Goal: Task Accomplishment & Management: Complete application form

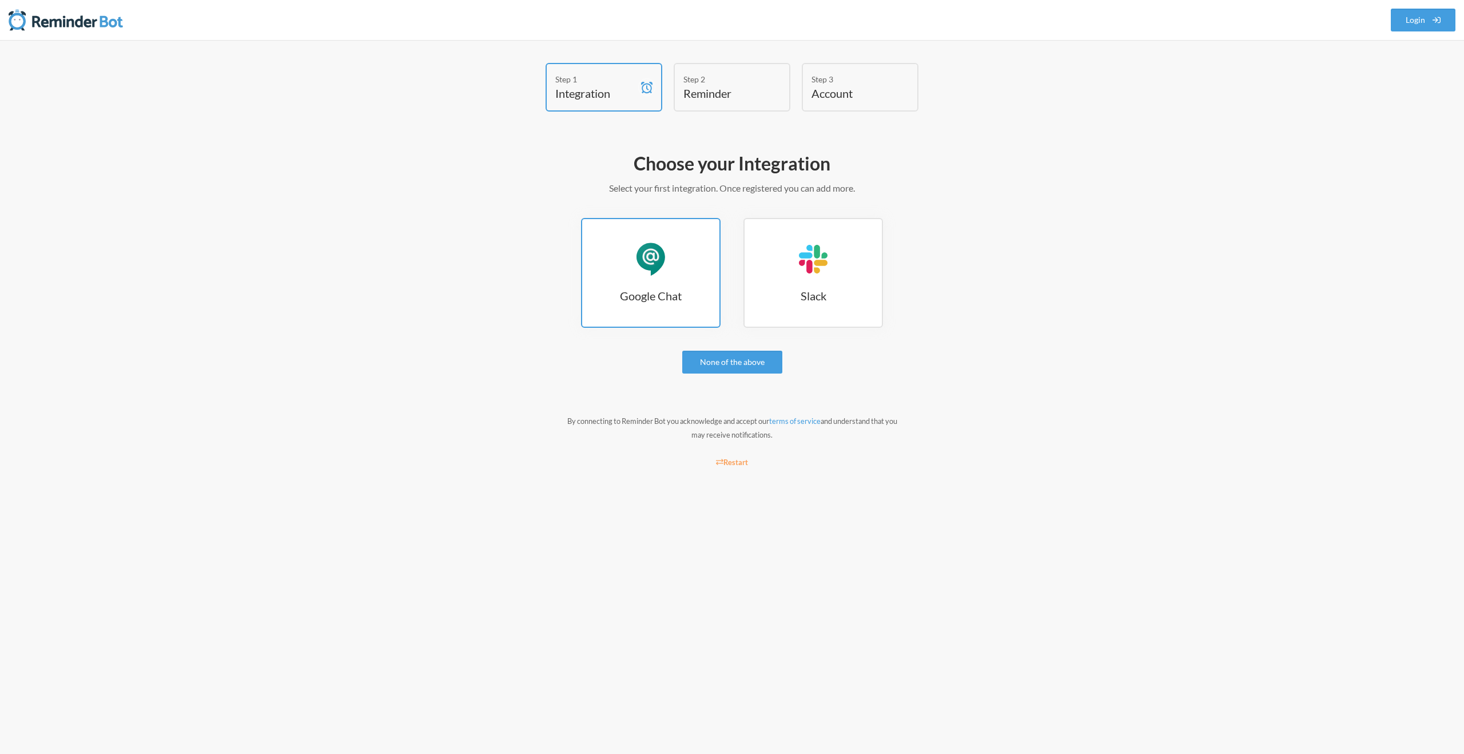
click at [641, 262] on div "Google Chat" at bounding box center [651, 259] width 34 height 34
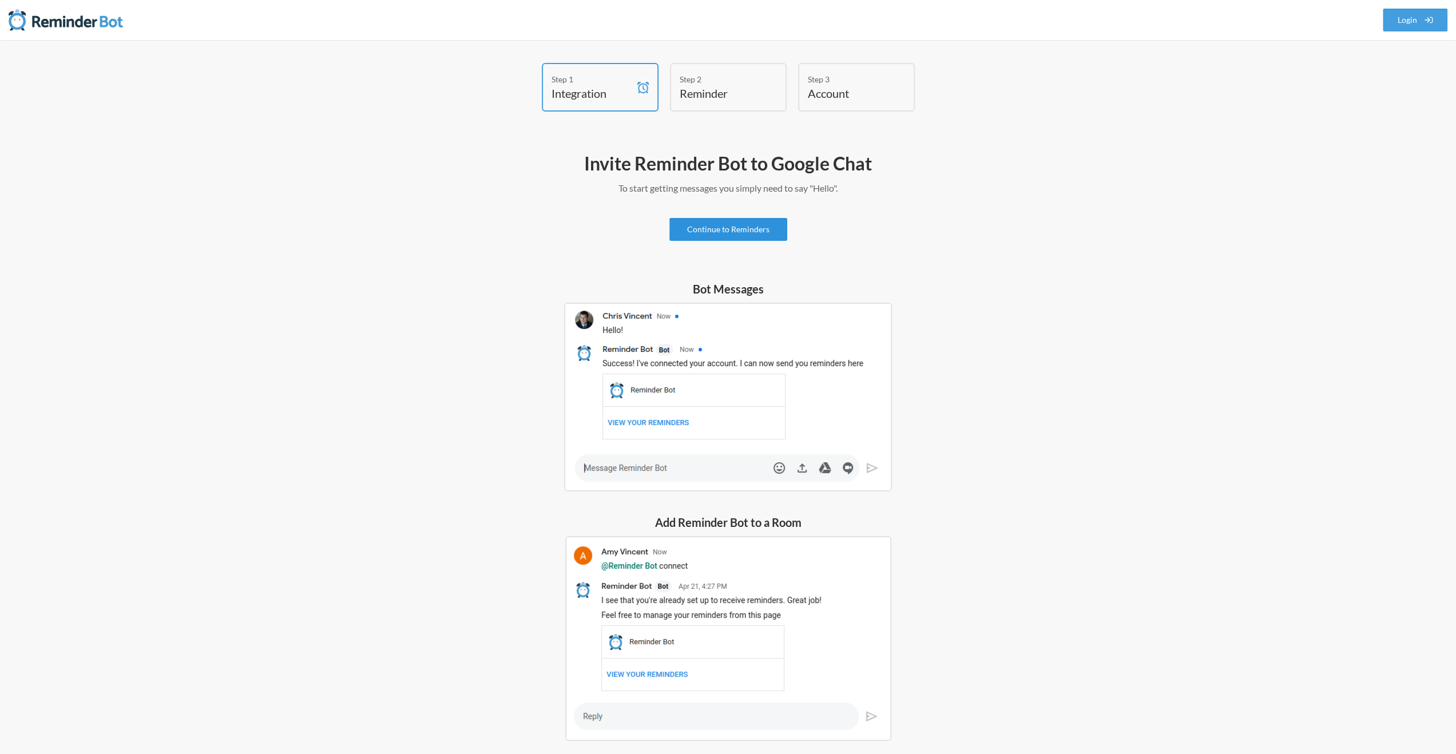
click at [722, 228] on link "Continue to Reminders" at bounding box center [728, 229] width 118 height 23
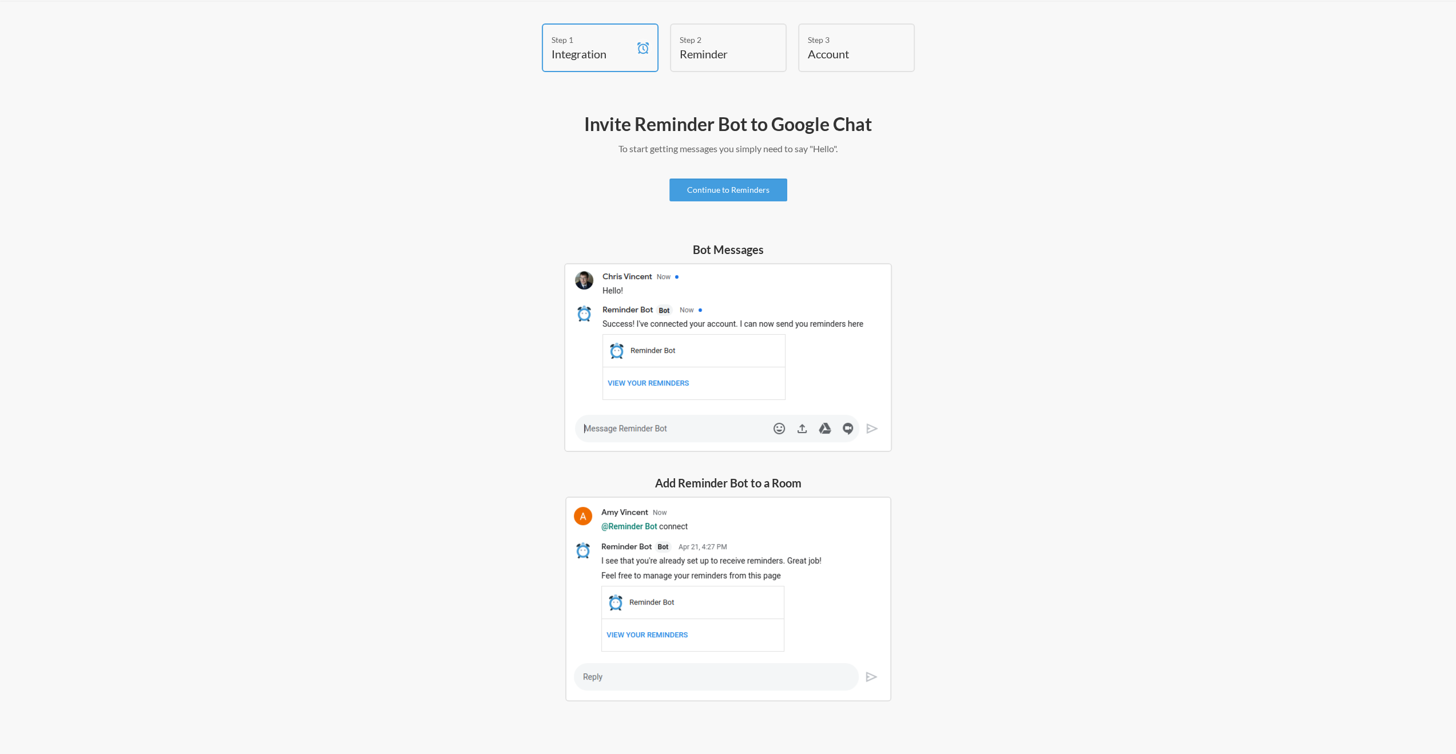
scroll to position [55, 0]
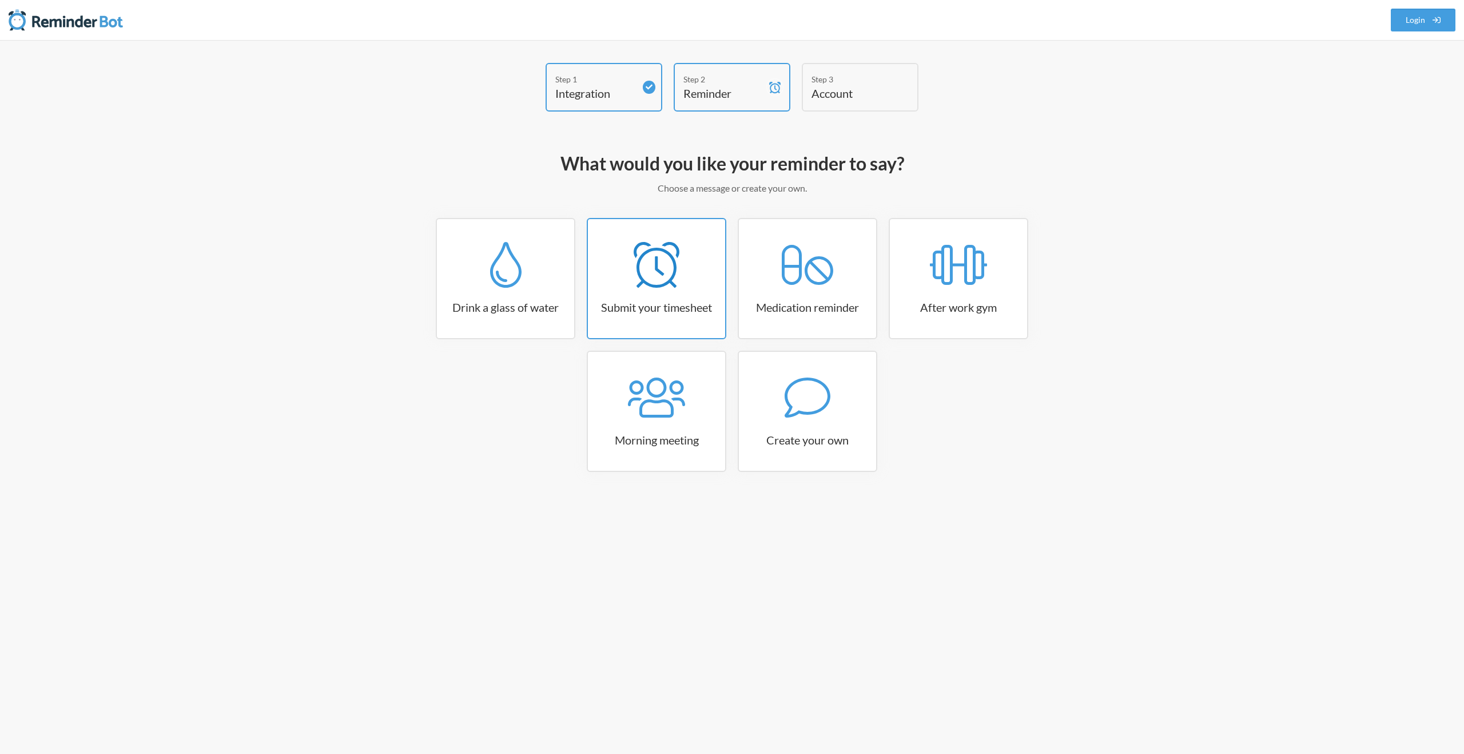
click at [635, 314] on h3 "Submit your timesheet" at bounding box center [656, 307] width 137 height 16
select select "15:30:00"
select select "true"
select select "16:30:00"
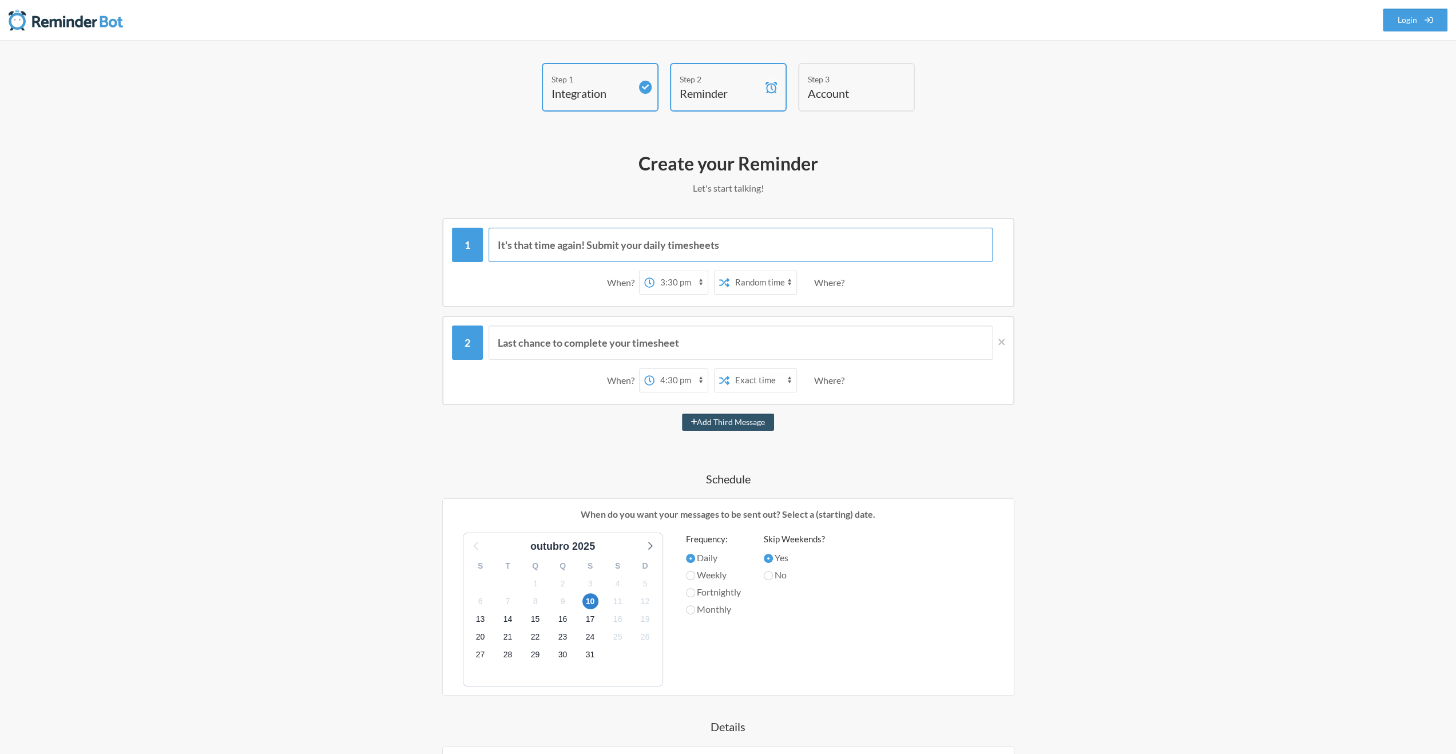
click at [581, 247] on input "It's that time again! Submit your daily timesheets" at bounding box center [741, 245] width 504 height 34
click at [680, 284] on select "12:00 am 12:15 am 12:30 am 12:45 am 1:00 am 1:15 am 1:30 am 1:45 am 2:00 am 2:1…" at bounding box center [680, 282] width 53 height 23
select select "07:00:00"
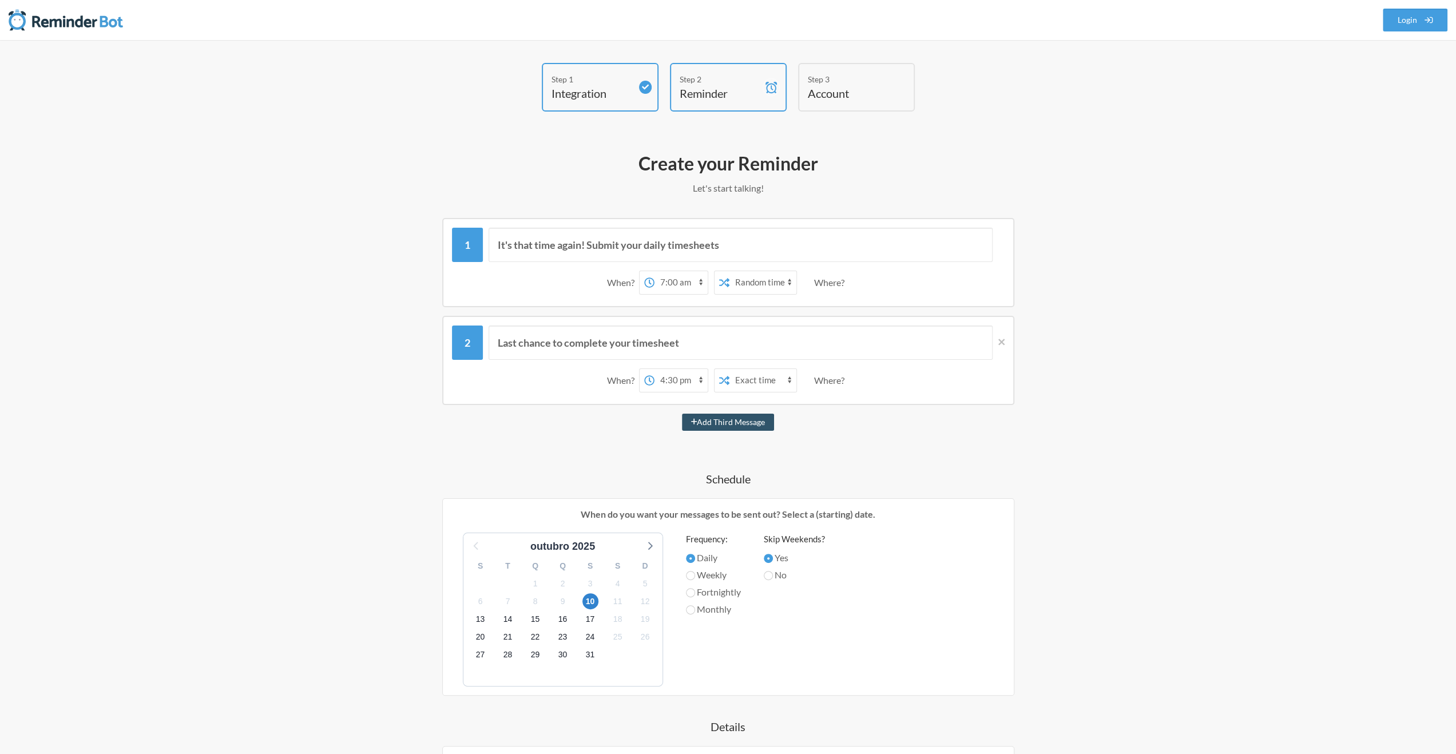
click at [654, 271] on select "12:00 am 12:15 am 12:30 am 12:45 am 1:00 am 1:15 am 1:30 am 1:45 am 2:00 am 2:1…" at bounding box center [680, 282] width 53 height 23
click at [675, 380] on select "12:00 am 12:15 am 12:30 am 12:45 am 1:00 am 1:15 am 1:30 am 1:45 am 2:00 am 2:1…" at bounding box center [680, 380] width 53 height 23
select select "17:00:00"
click at [654, 369] on select "12:00 am 12:15 am 12:30 am 12:45 am 1:00 am 1:15 am 1:30 am 1:45 am 2:00 am 2:1…" at bounding box center [680, 380] width 53 height 23
click at [604, 247] on input "It's that time again! Submit your daily timesheets" at bounding box center [741, 245] width 504 height 34
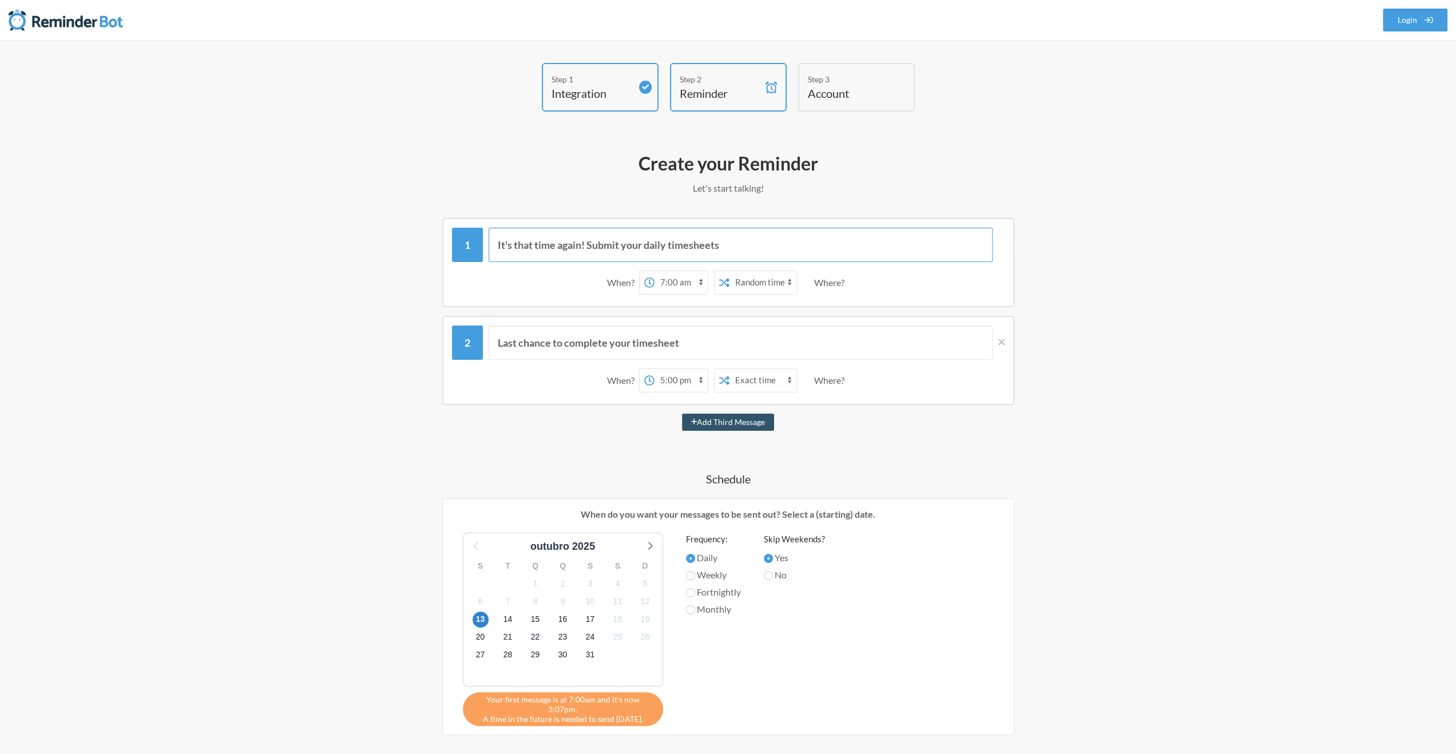
click at [597, 247] on input "It's that time again! Submit your daily timesheets" at bounding box center [741, 245] width 504 height 34
click at [611, 247] on input "It's that time again! Submit your daily timesheets" at bounding box center [741, 245] width 504 height 34
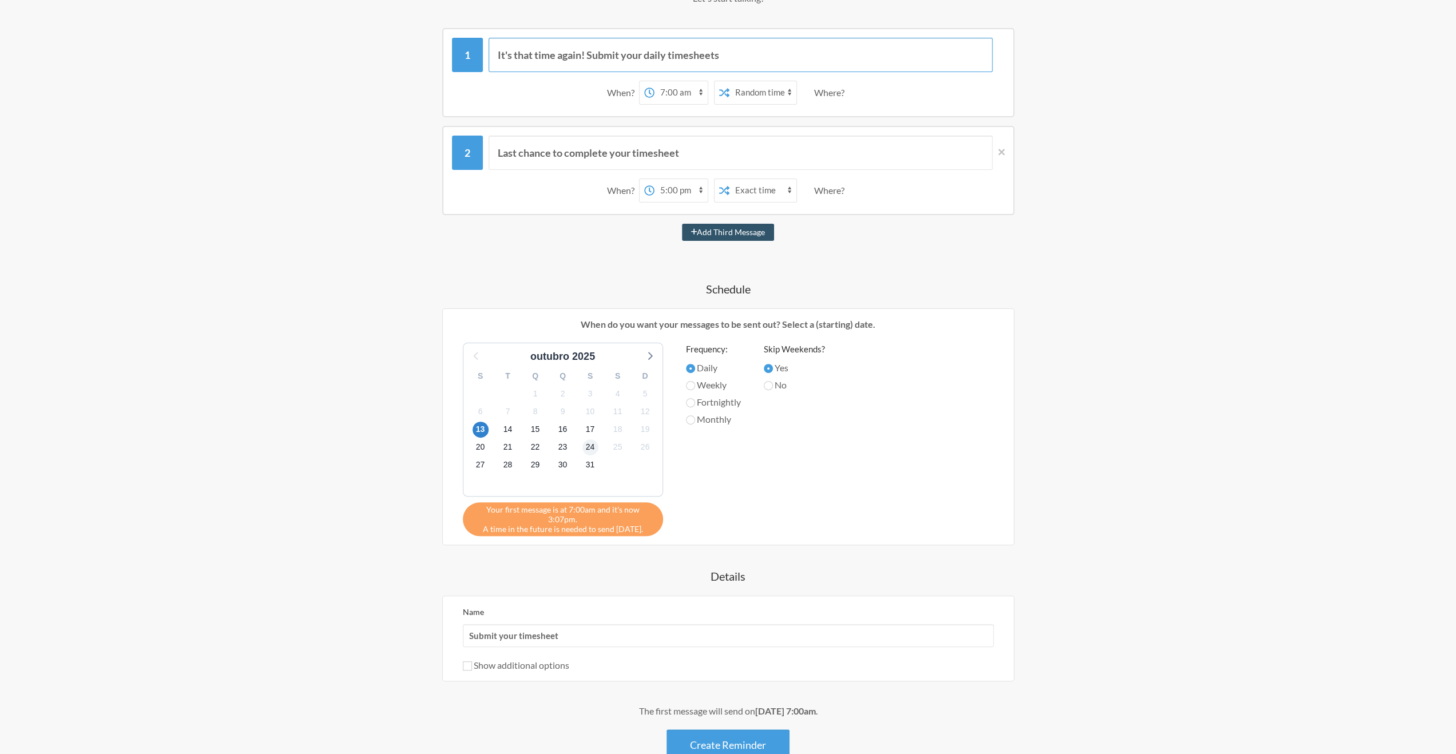
scroll to position [229, 0]
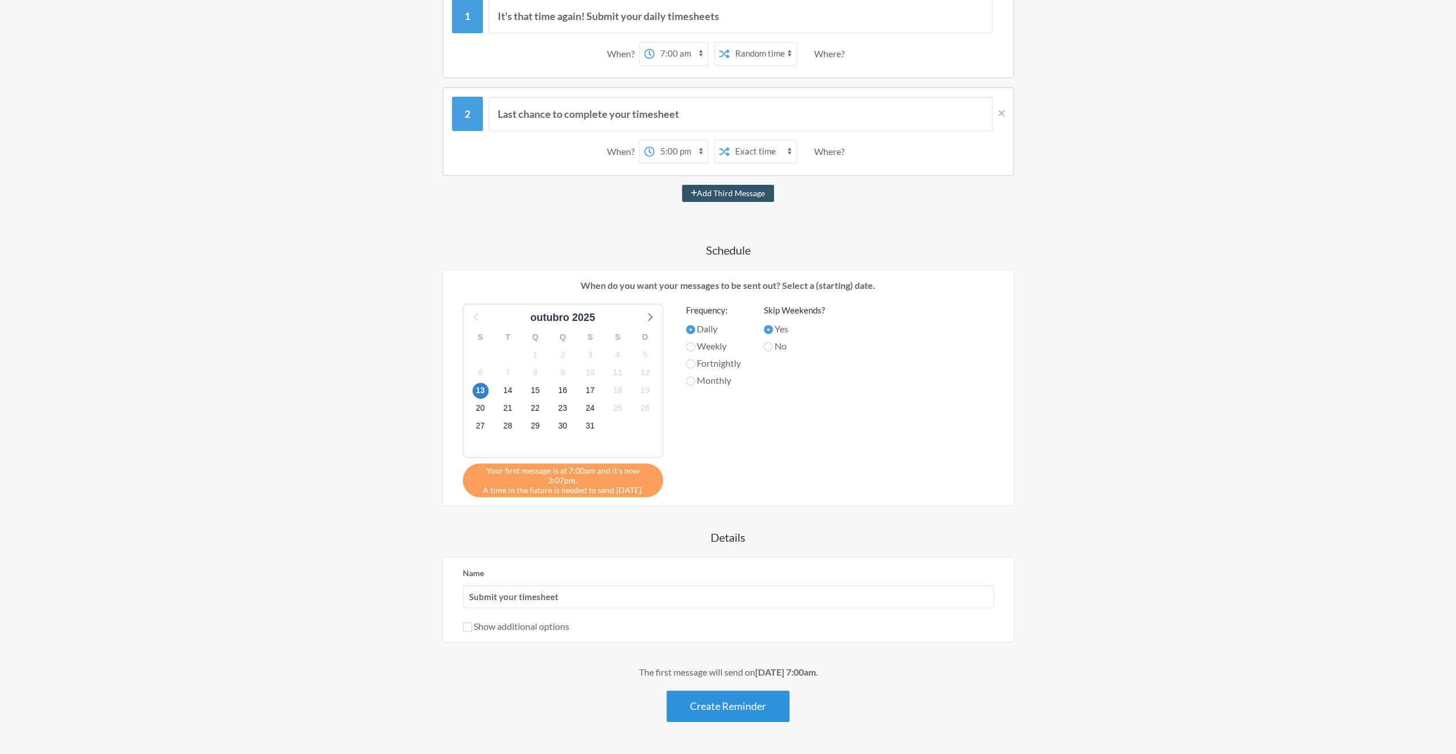
click at [723, 692] on button "Create Reminder" at bounding box center [727, 705] width 123 height 31
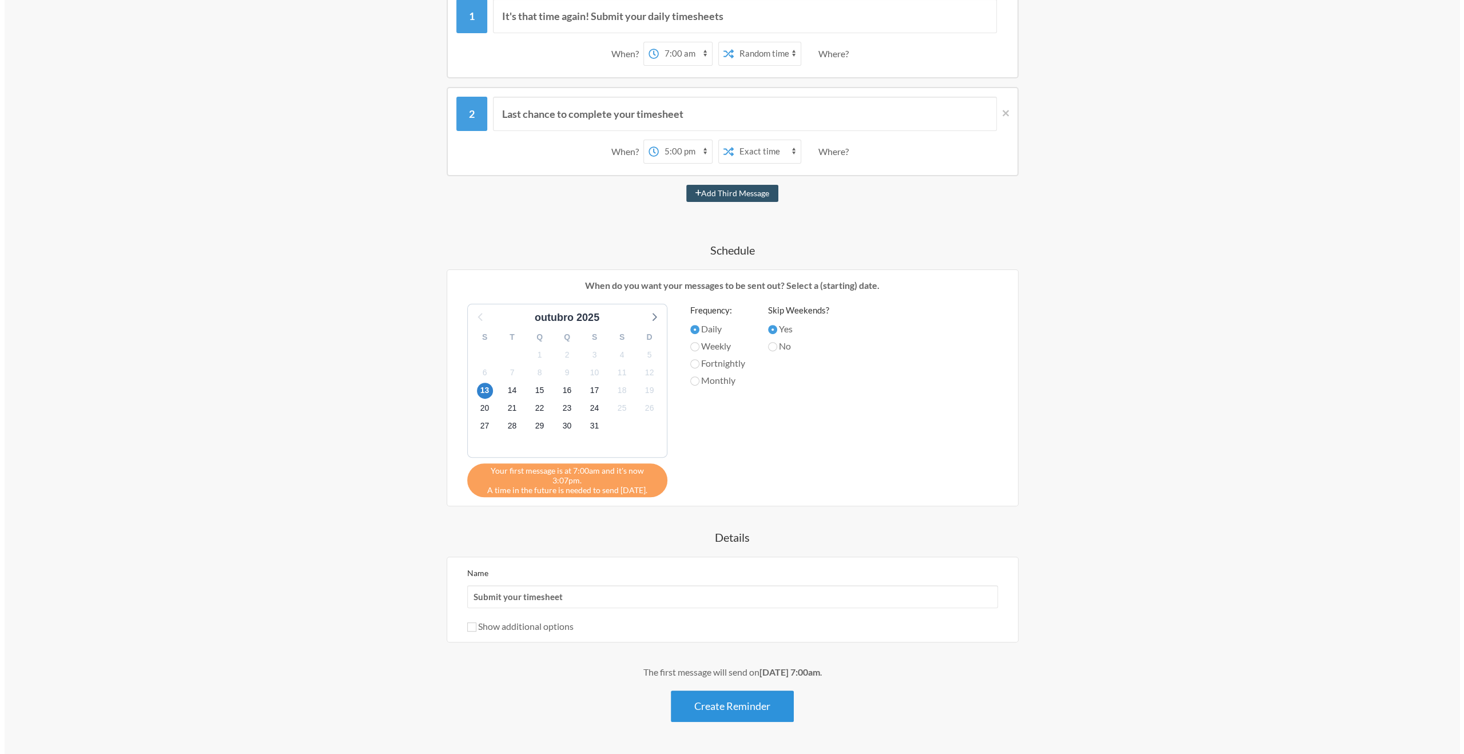
scroll to position [0, 0]
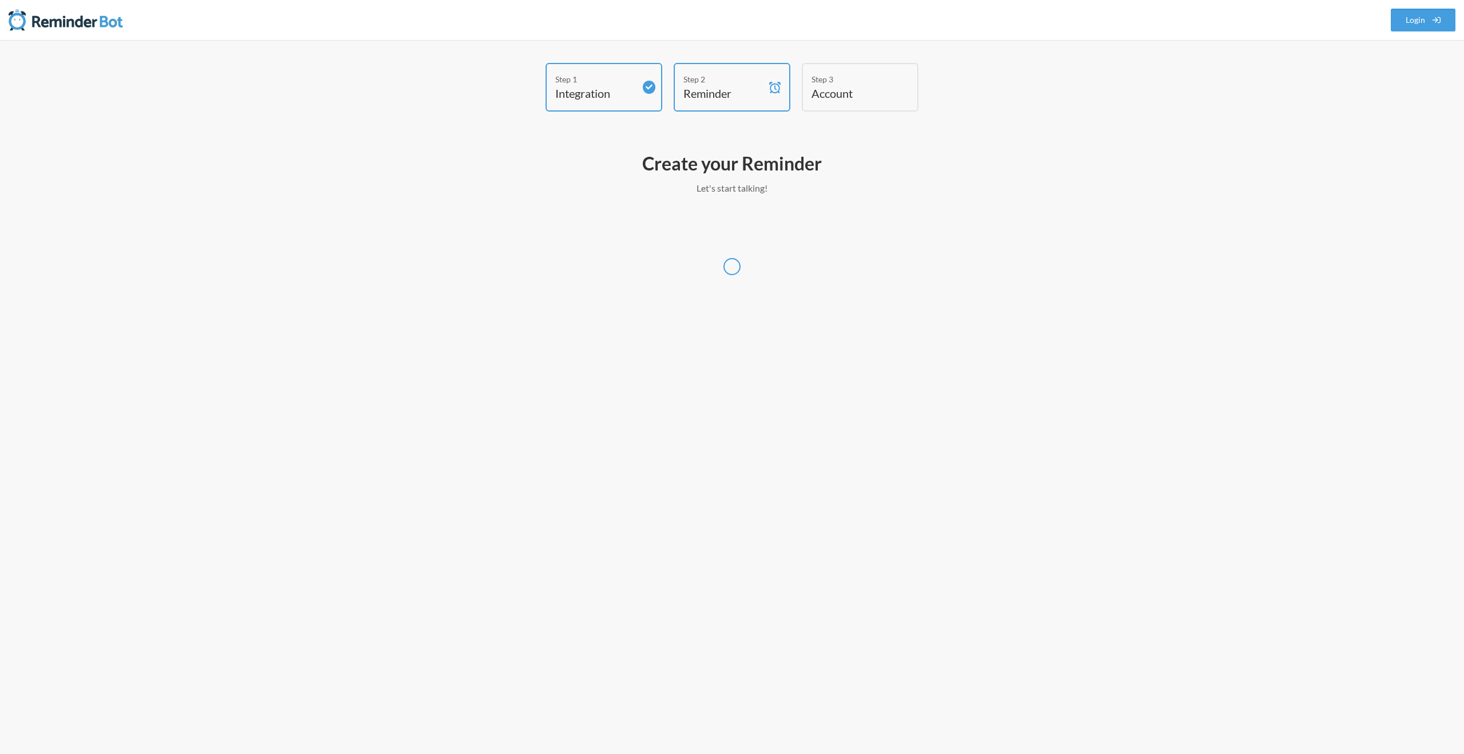
select select "UTC"
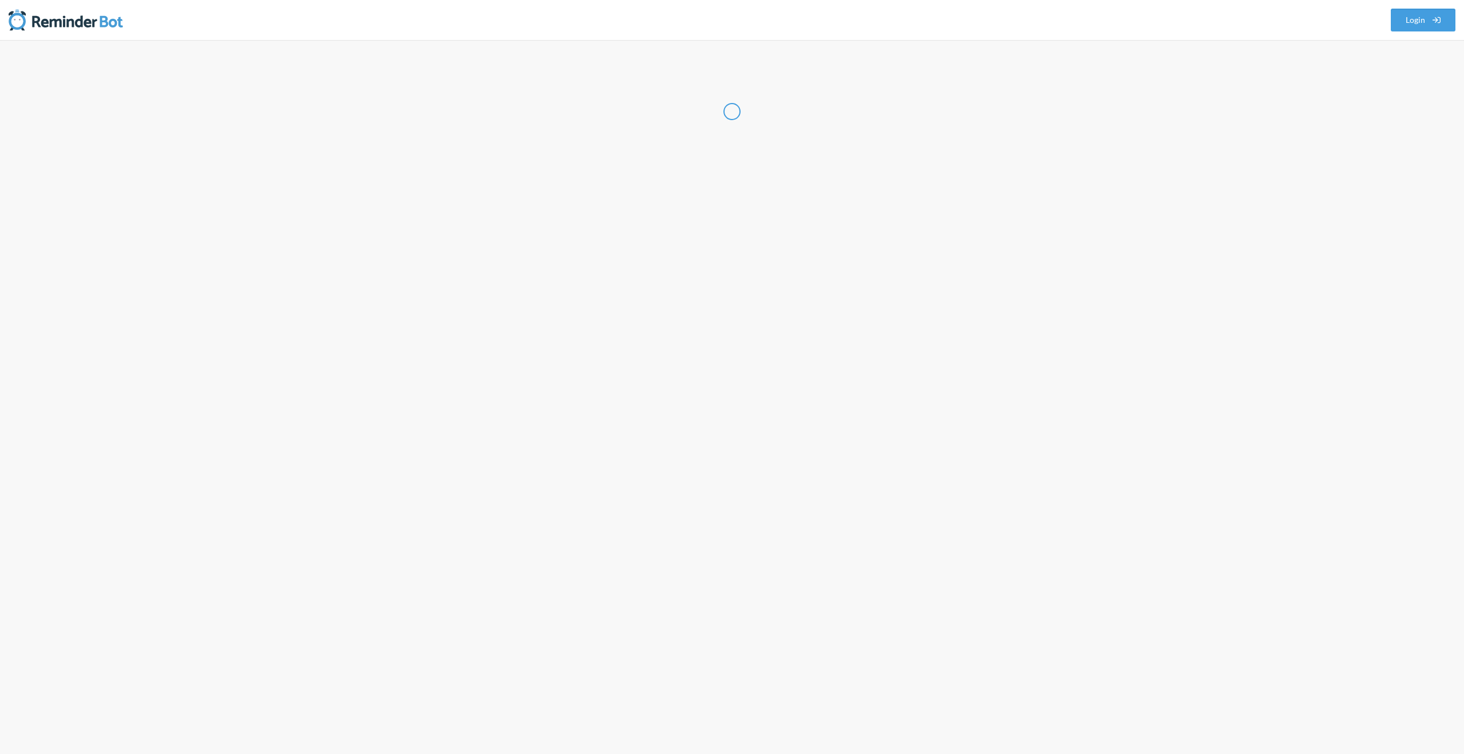
select select "BR"
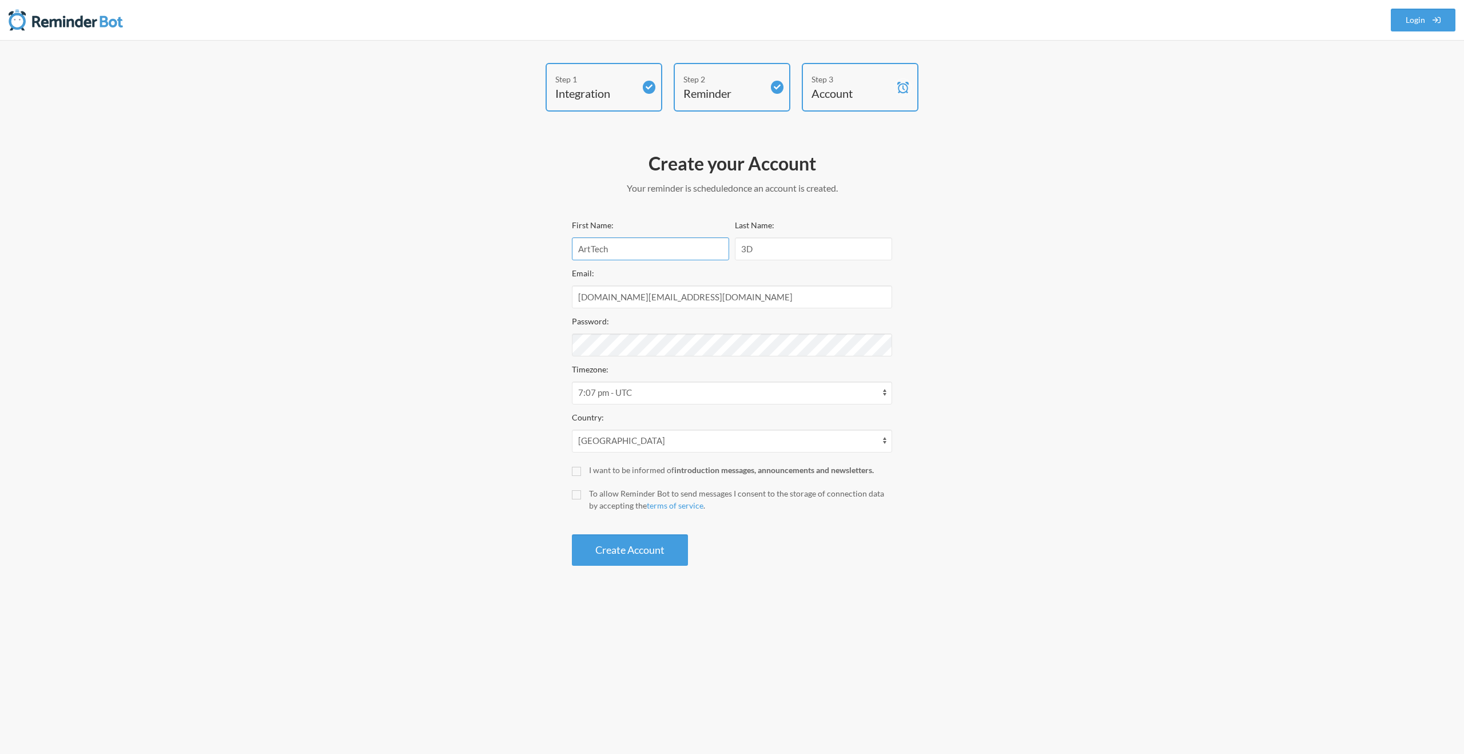
click at [627, 250] on input "ArtTech" at bounding box center [650, 248] width 157 height 23
click at [509, 345] on div "Step 1 Integration Step 2 Reminder Step 3 Account Create your Account Your remi…" at bounding box center [732, 317] width 686 height 509
click at [233, 226] on div "Step 1 Integration Step 2 Reminder Step 3 Account Create your Account Your remi…" at bounding box center [732, 397] width 1464 height 714
click at [617, 554] on button "Create Account" at bounding box center [630, 549] width 116 height 31
click at [574, 495] on input "To allow Reminder Bot to send messages I consent to the storage of connection d…" at bounding box center [576, 494] width 9 height 9
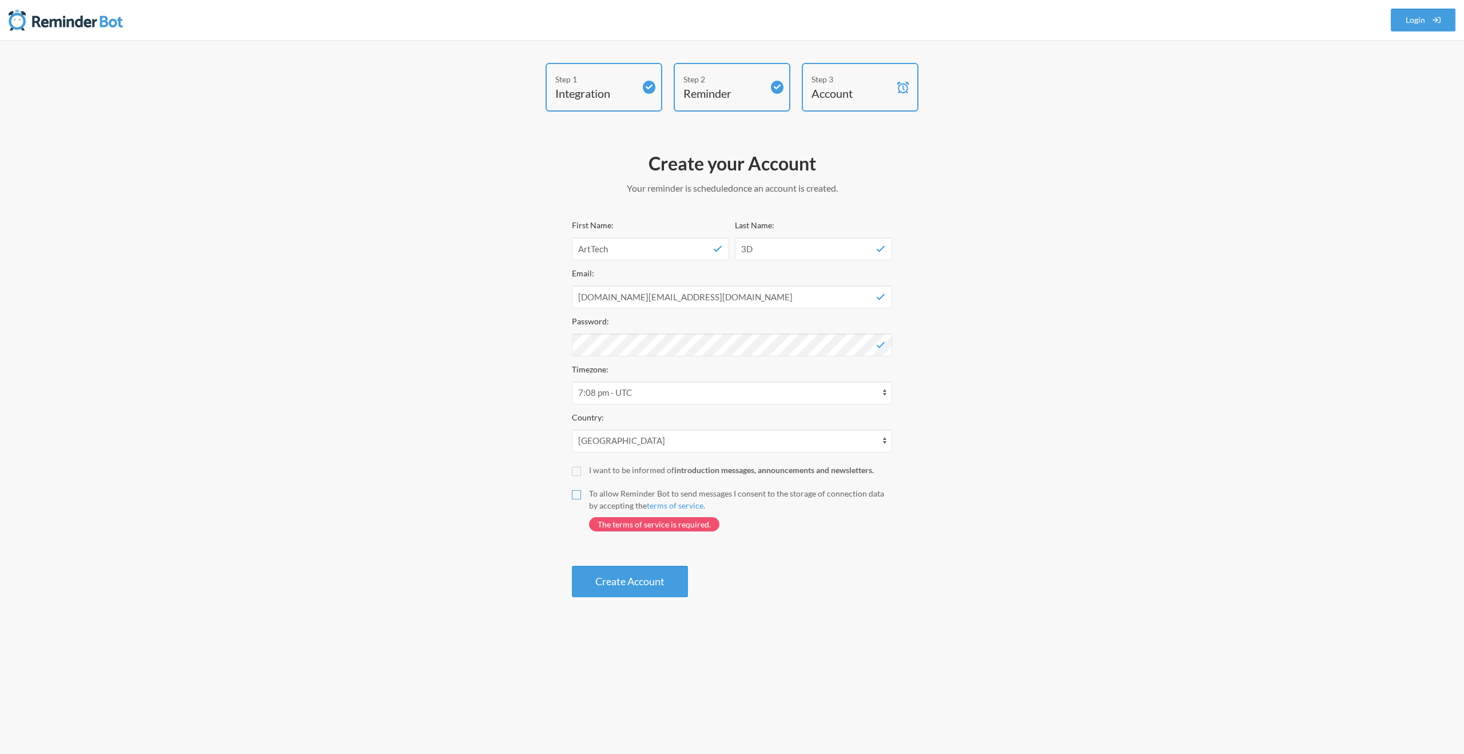
checkbox input "true"
click at [609, 553] on button "Create Account" at bounding box center [630, 549] width 116 height 31
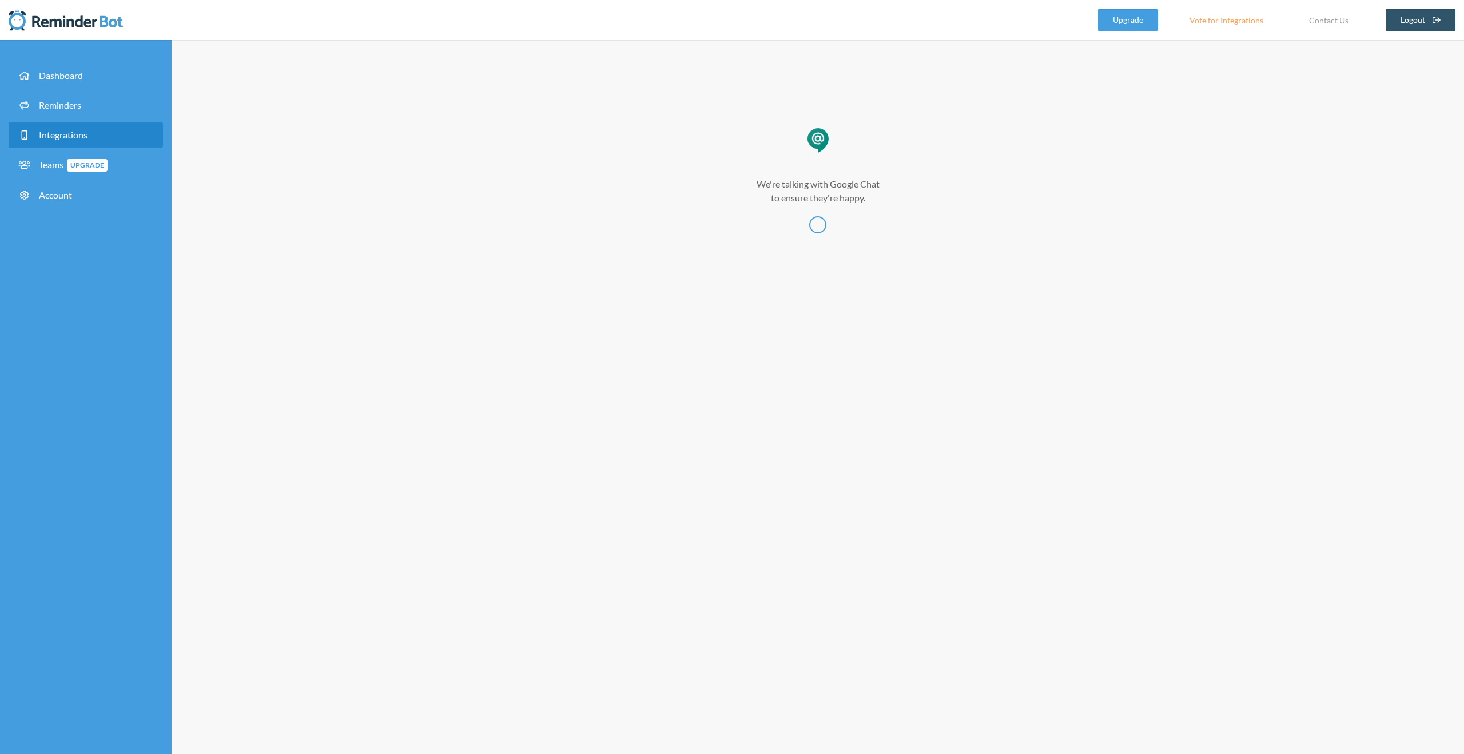
click at [85, 136] on span "Integrations" at bounding box center [63, 134] width 49 height 11
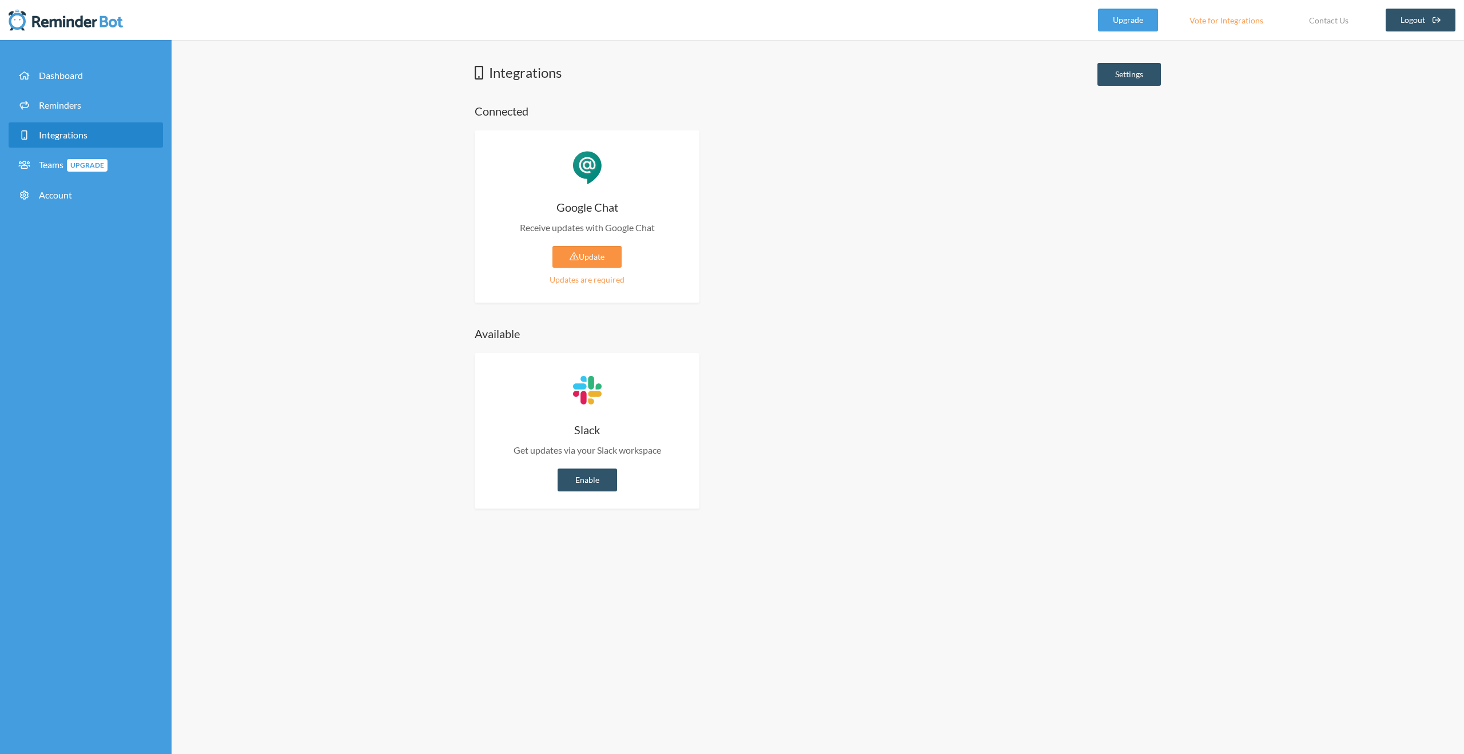
click at [573, 257] on icon at bounding box center [574, 256] width 9 height 8
